Goal: Information Seeking & Learning: Learn about a topic

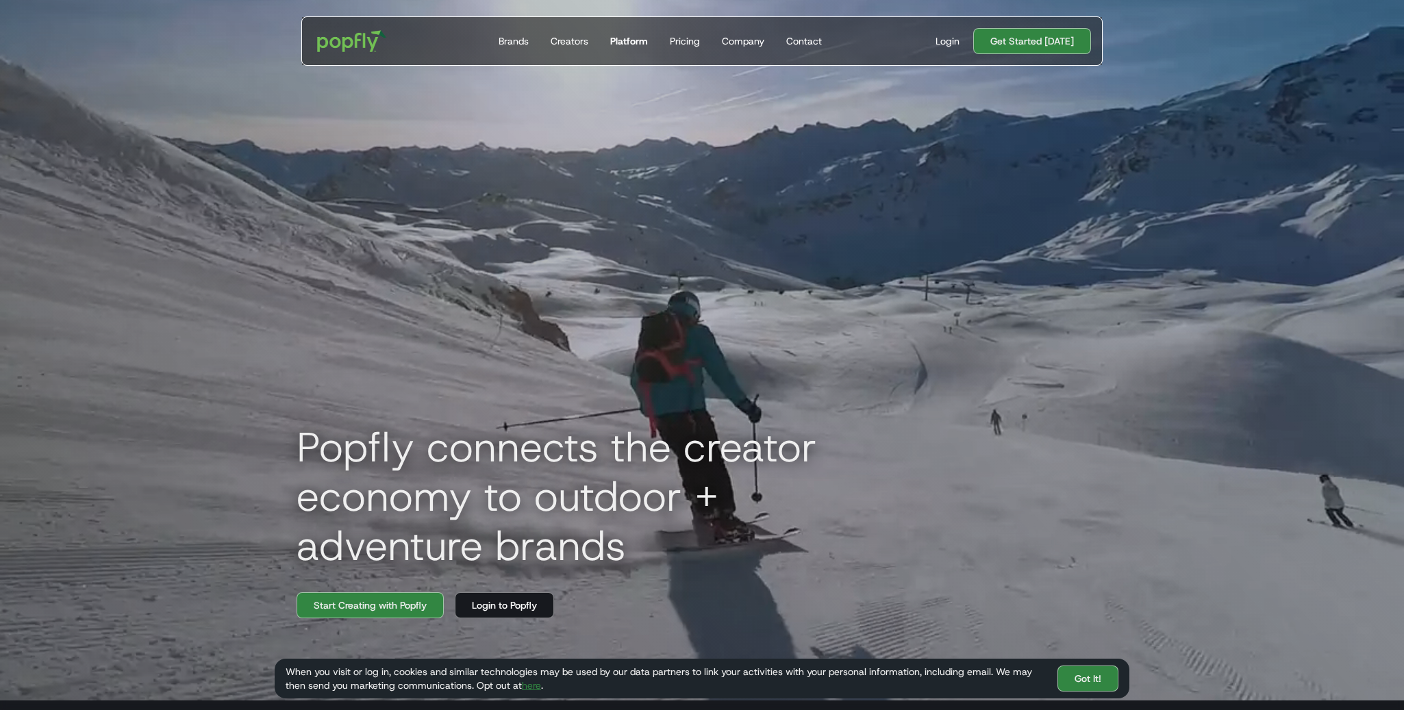
click at [642, 35] on div "Platform" at bounding box center [629, 41] width 38 height 14
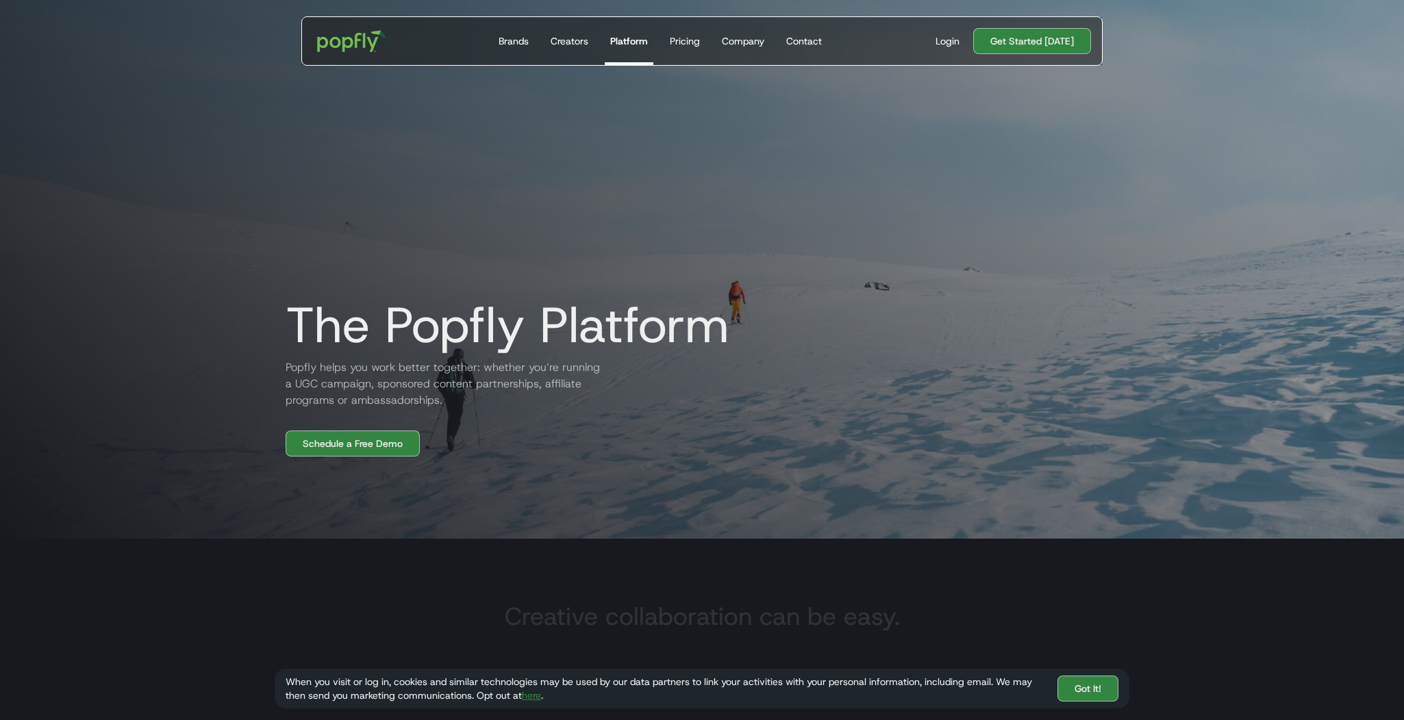
scroll to position [17, 0]
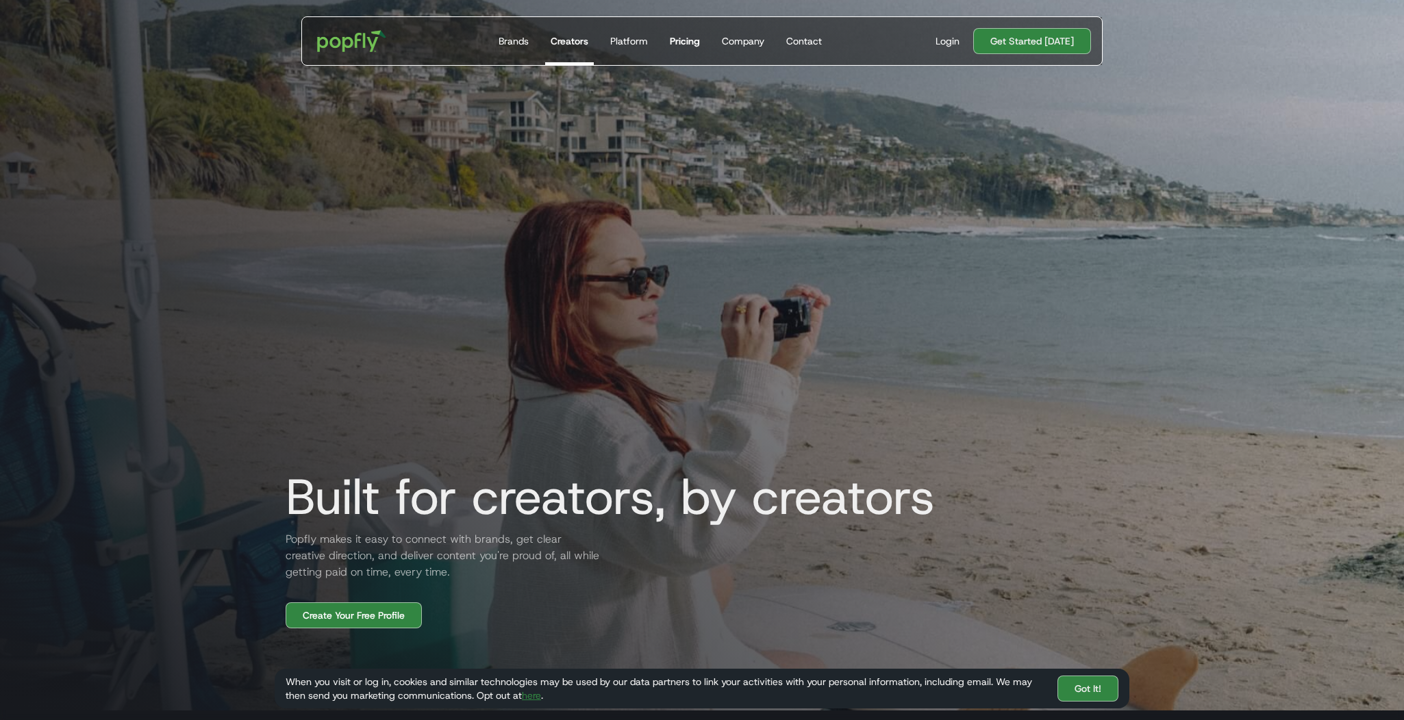
click at [688, 43] on div "Pricing" at bounding box center [685, 41] width 30 height 14
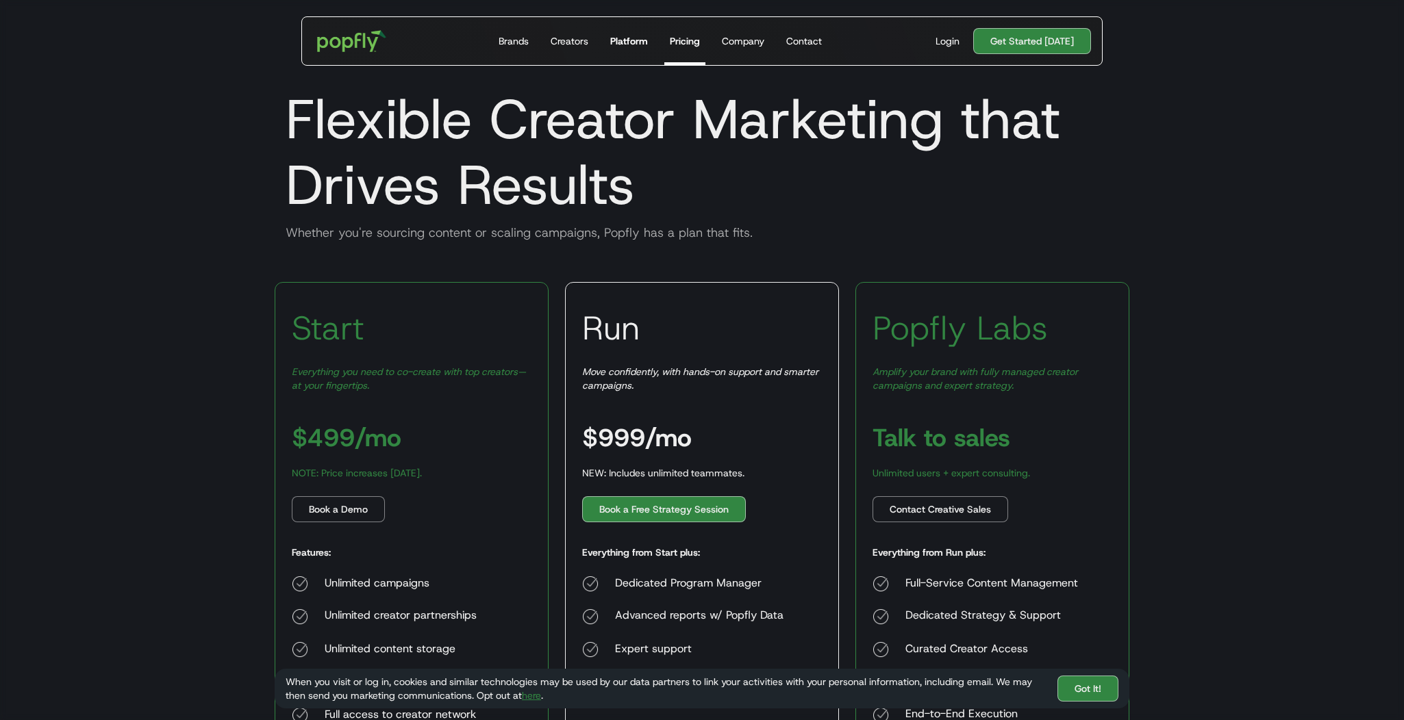
click at [614, 42] on div "Platform" at bounding box center [629, 41] width 38 height 14
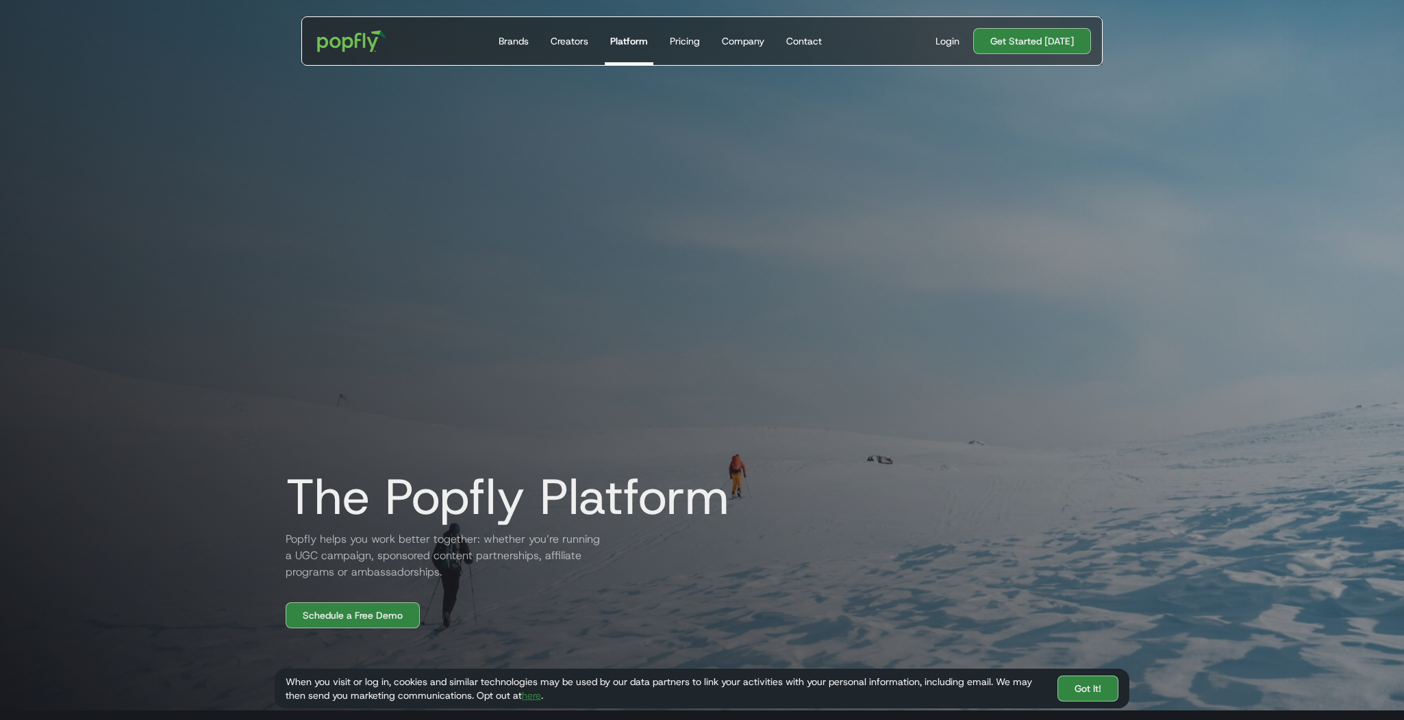
click at [490, 47] on div "Get Started Today Brands Creators Platform Pricing Company Contact" at bounding box center [660, 41] width 356 height 48
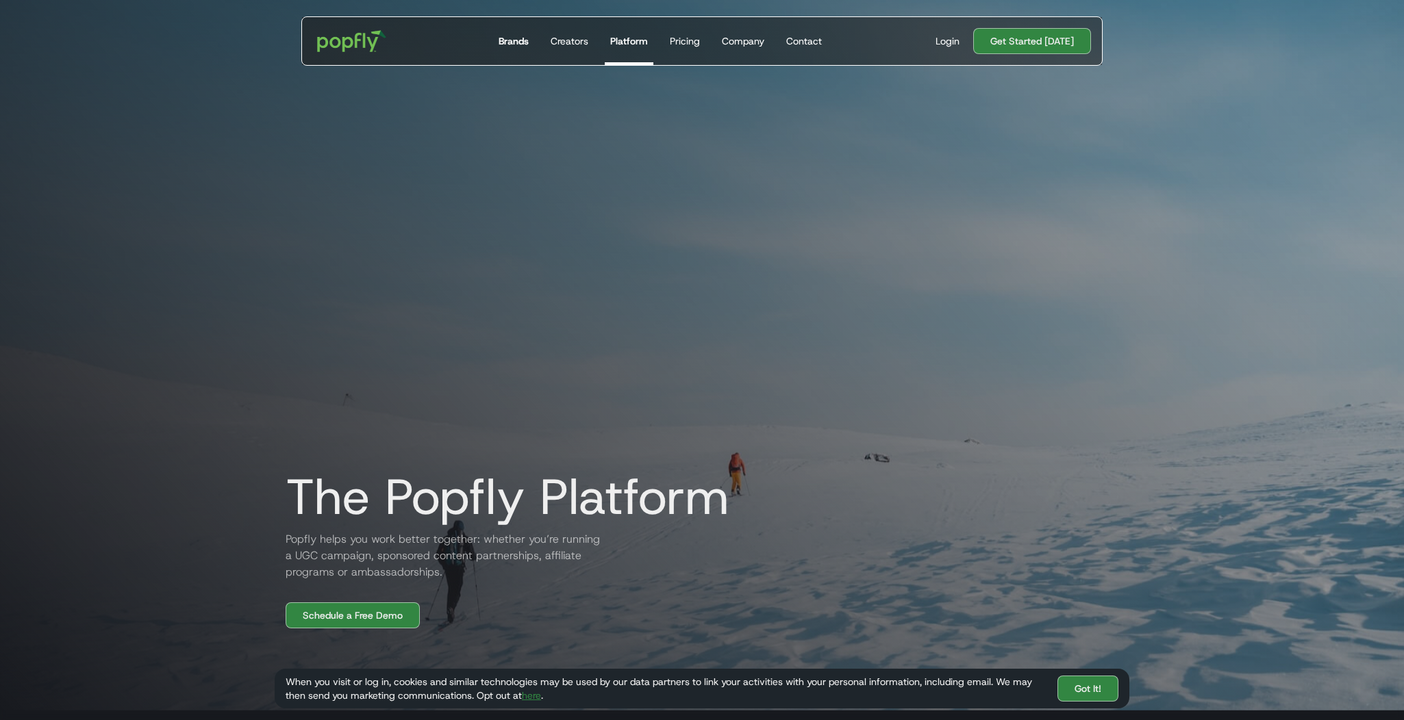
click at [524, 45] on div "Brands" at bounding box center [514, 41] width 30 height 14
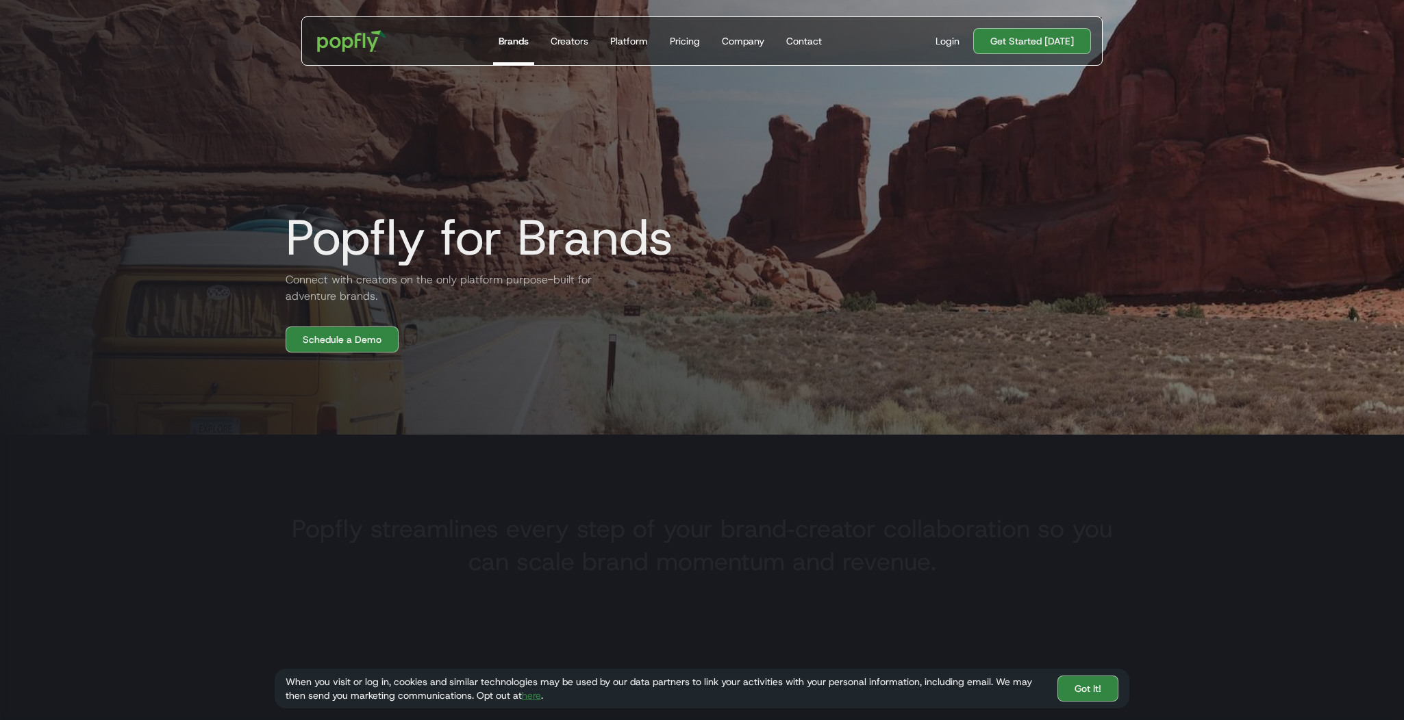
scroll to position [382, 0]
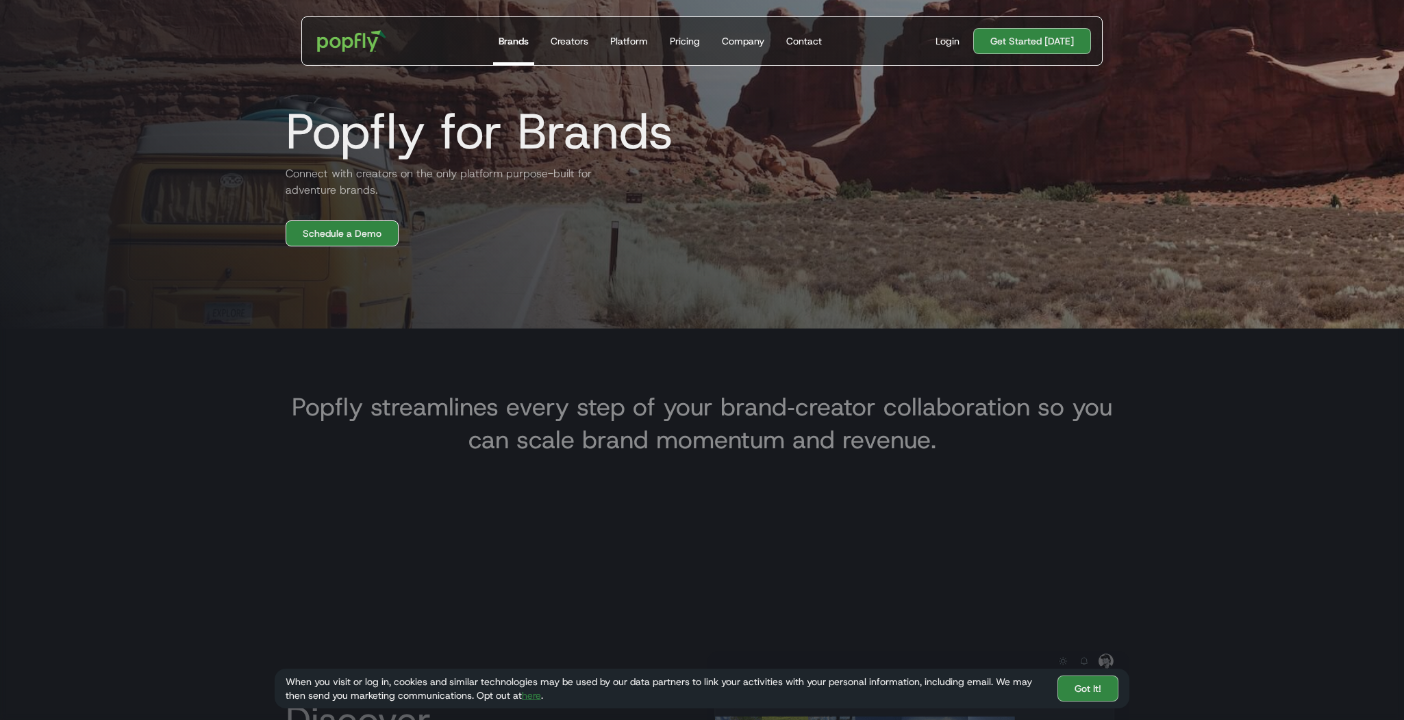
click at [349, 243] on link "Schedule a Demo" at bounding box center [342, 234] width 113 height 26
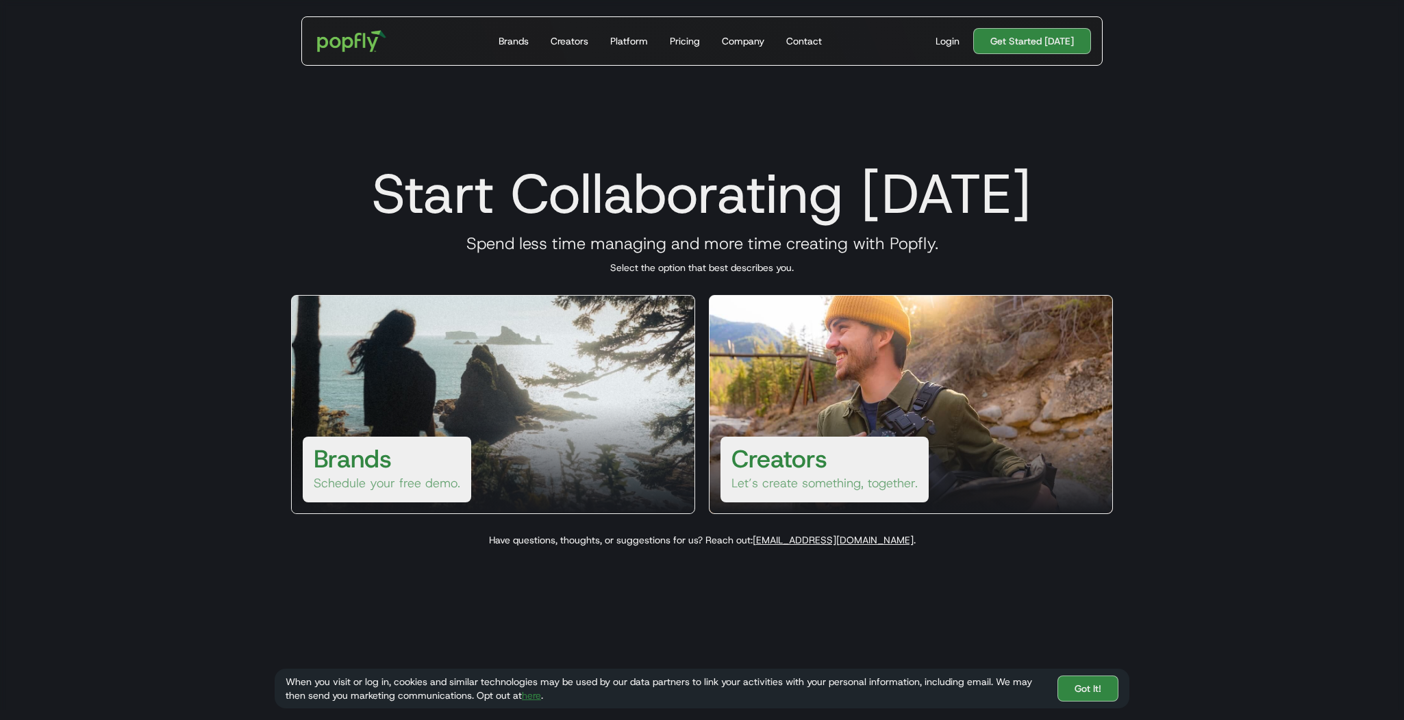
click at [386, 462] on h3 "Brands" at bounding box center [353, 458] width 78 height 33
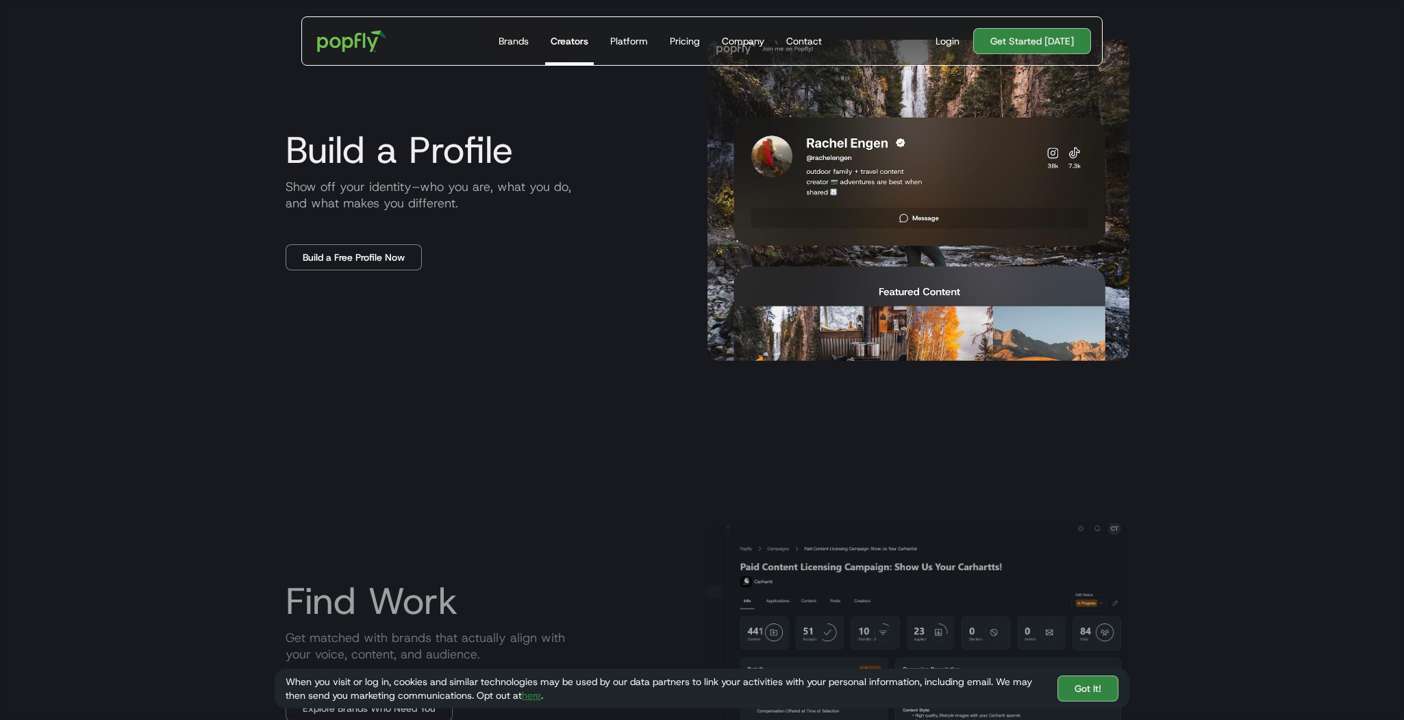
scroll to position [1005, 0]
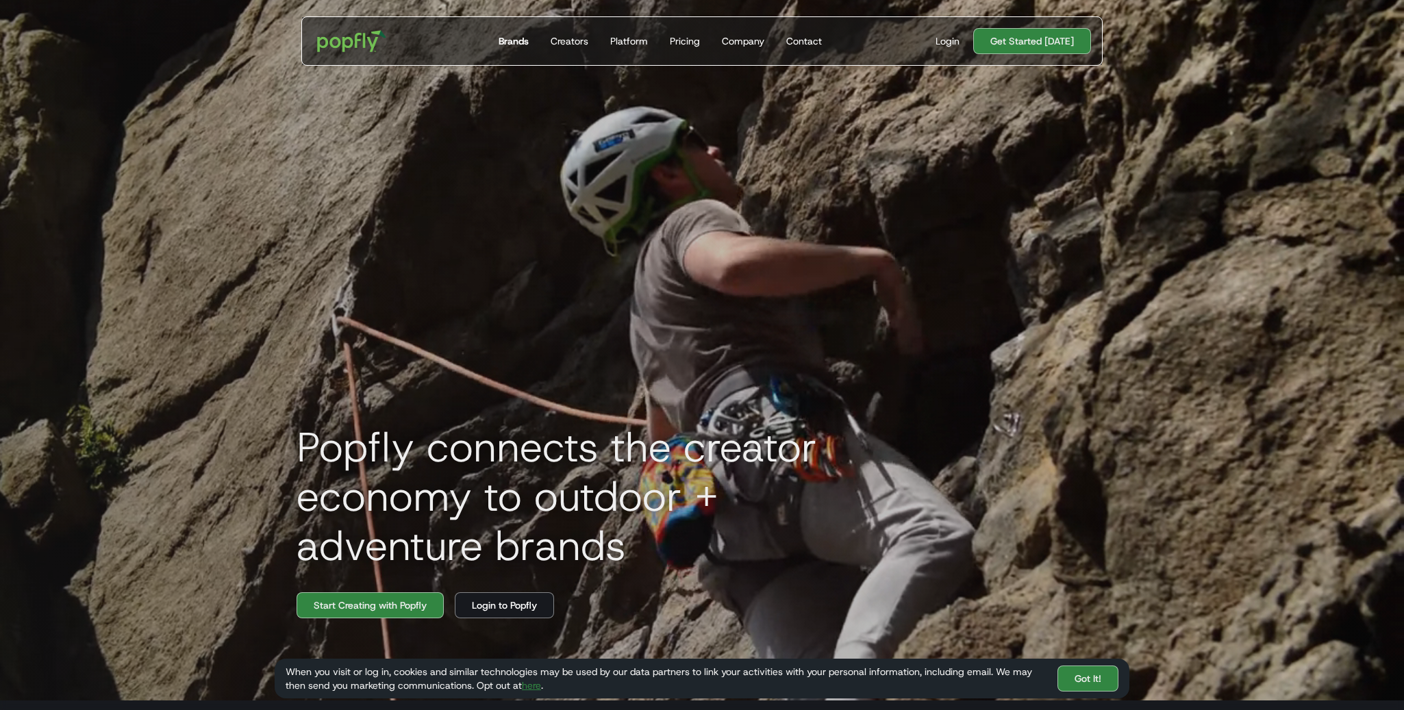
click at [509, 41] on div "Brands" at bounding box center [514, 41] width 30 height 14
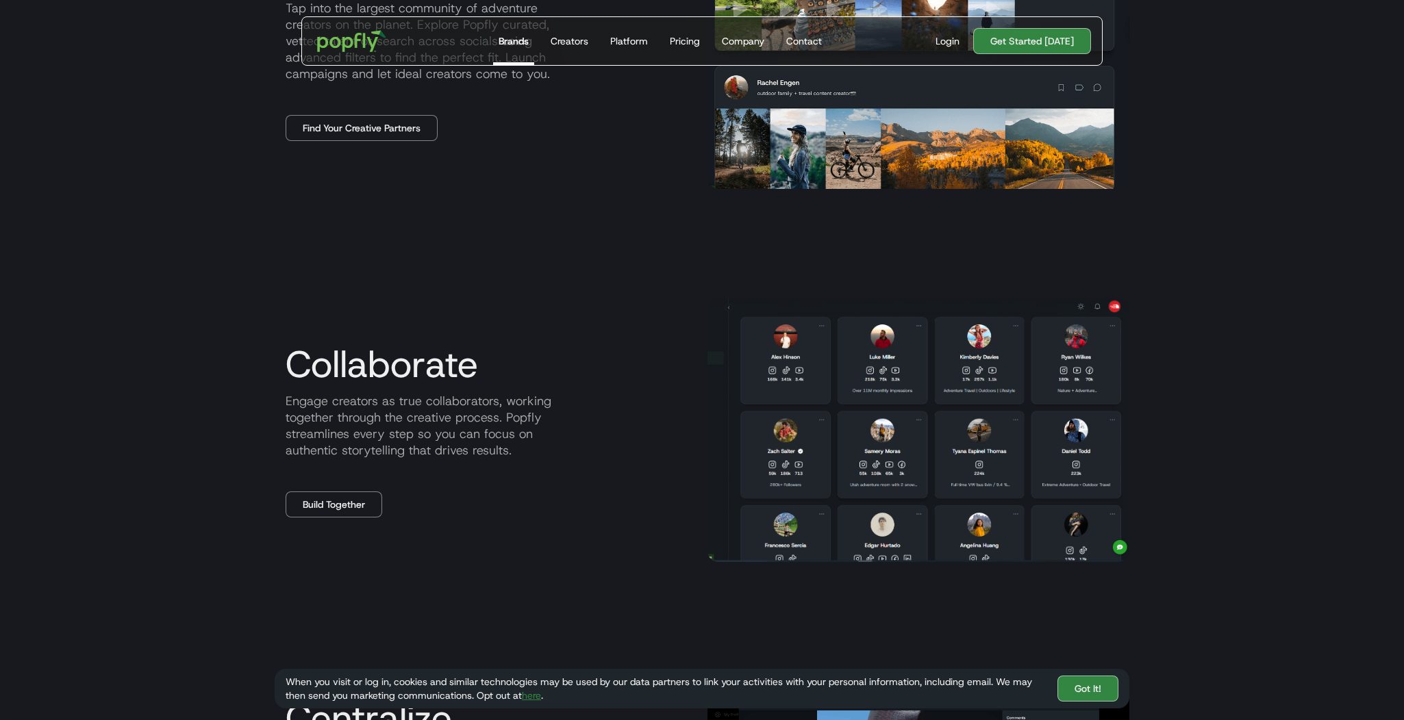
scroll to position [977, 0]
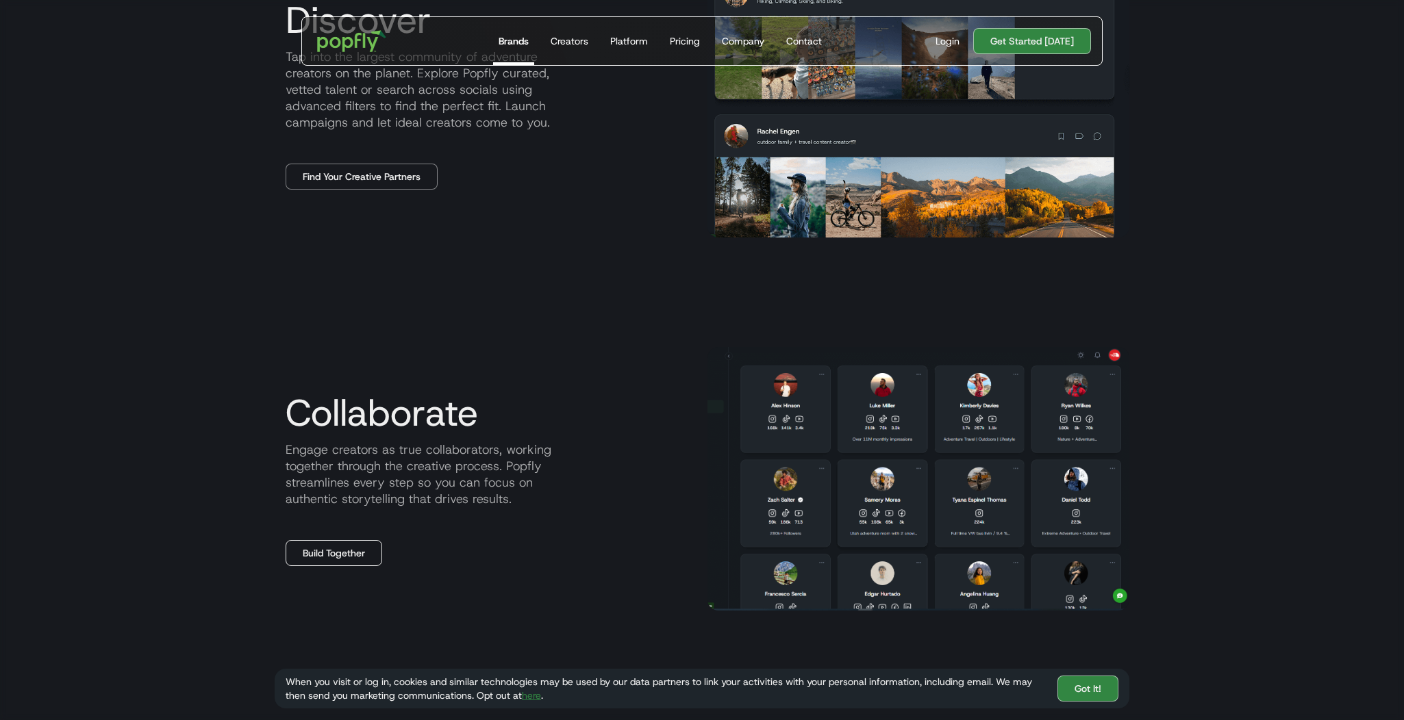
click at [371, 562] on link "Build Together" at bounding box center [334, 553] width 97 height 26
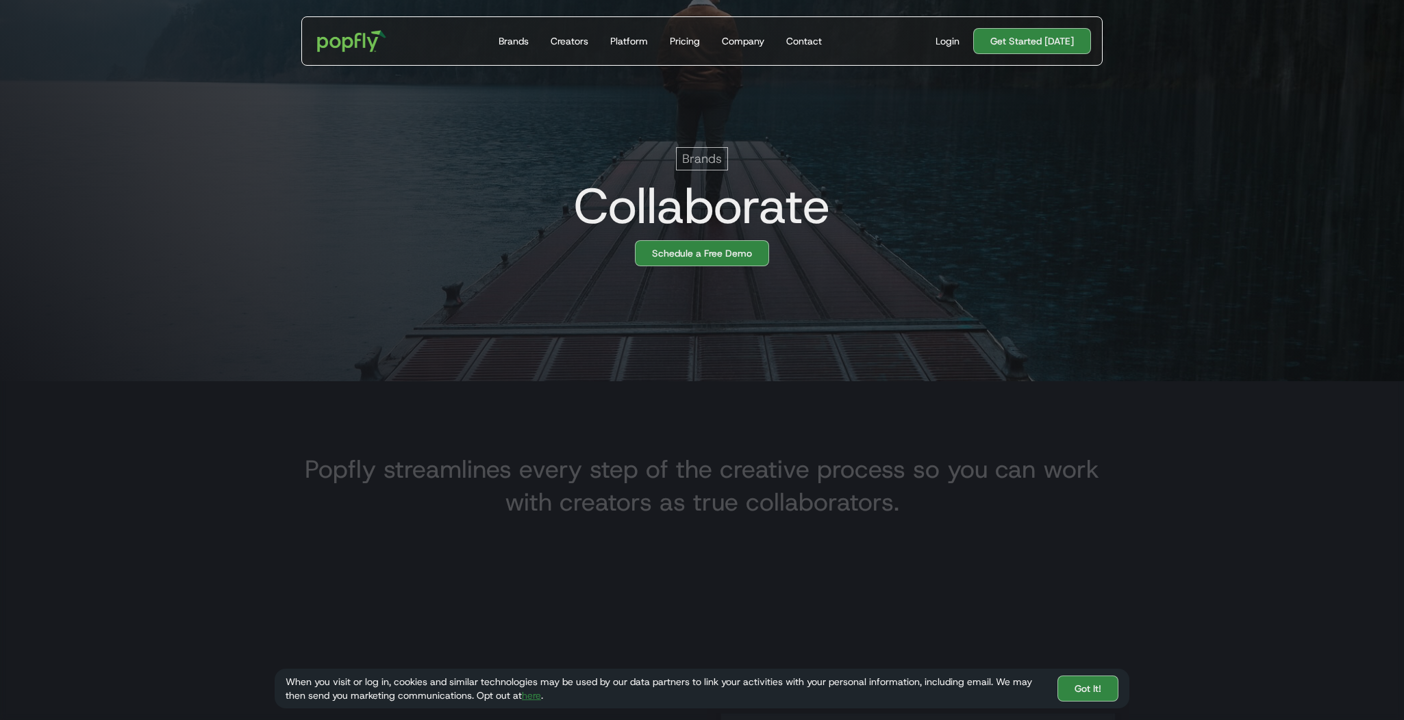
scroll to position [642, 0]
